Goal: Task Accomplishment & Management: Understand process/instructions

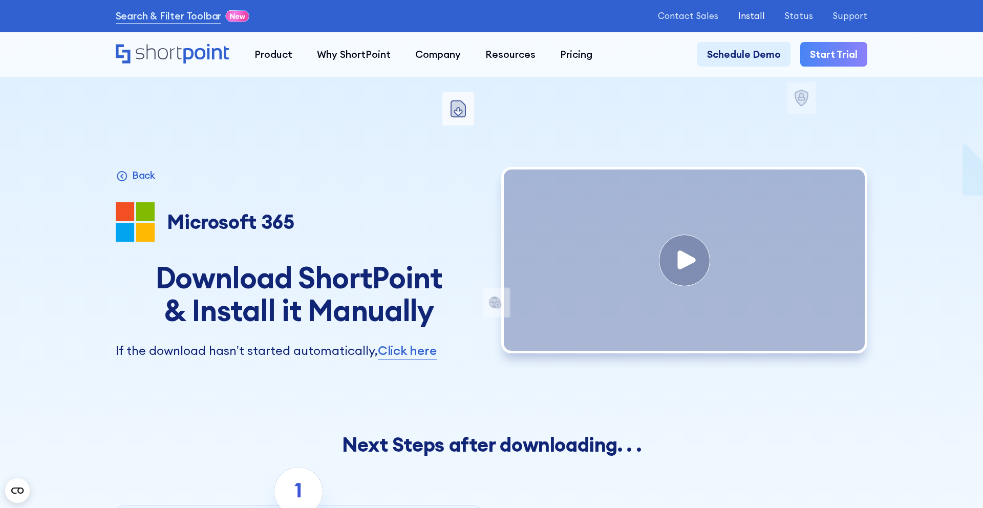
click at [765, 15] on p "Install" at bounding box center [751, 16] width 27 height 10
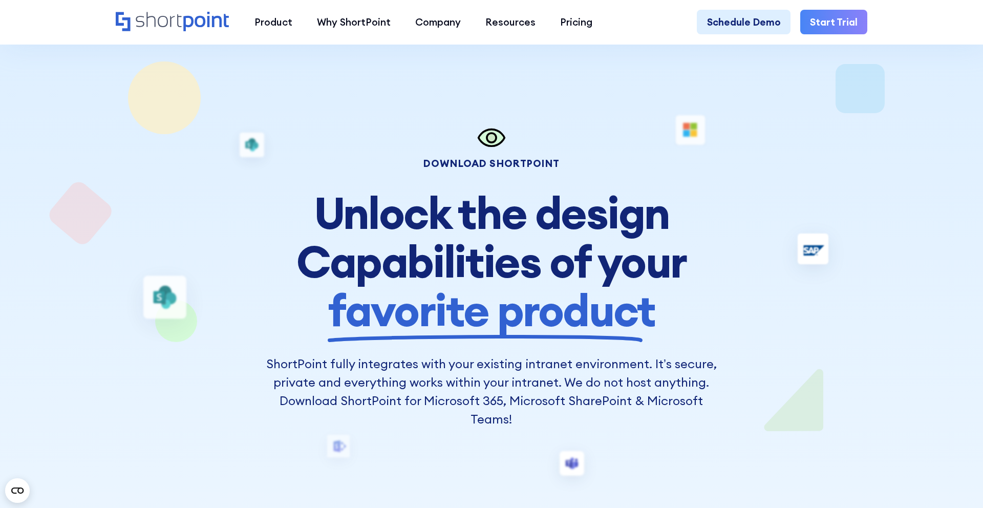
scroll to position [304, 0]
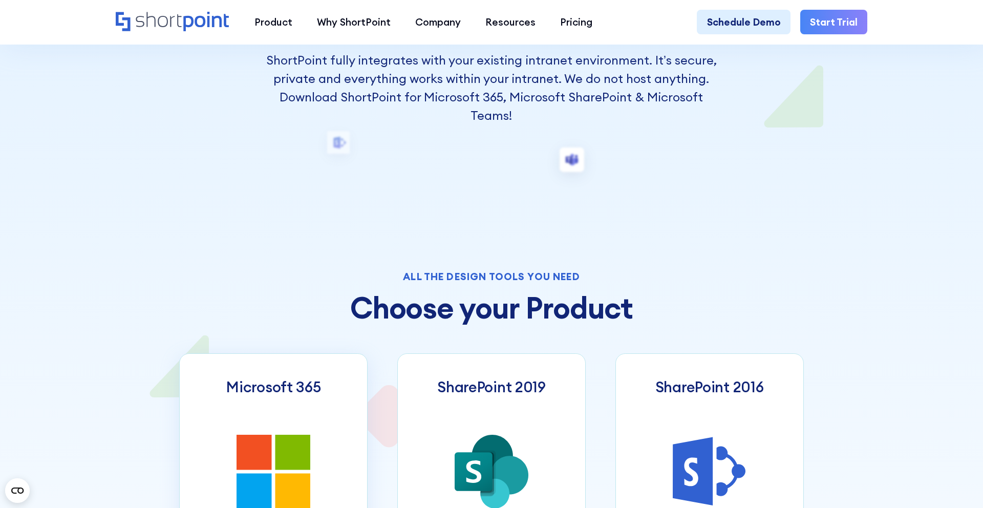
click at [312, 438] on link "Microsoft 365" at bounding box center [273, 444] width 188 height 182
